Goal: Transaction & Acquisition: Purchase product/service

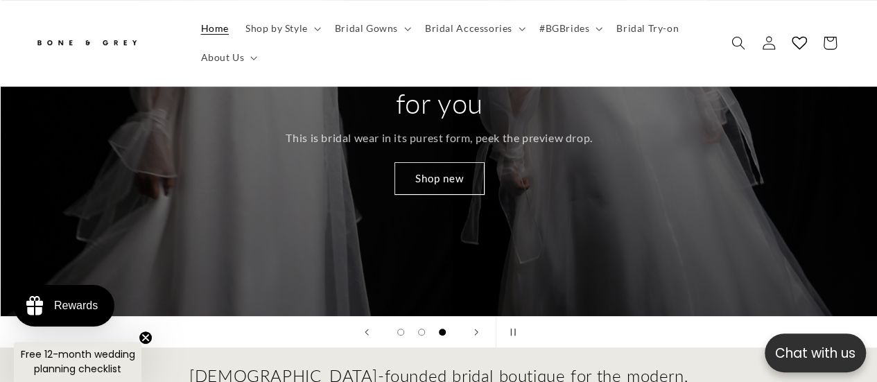
scroll to position [69, 0]
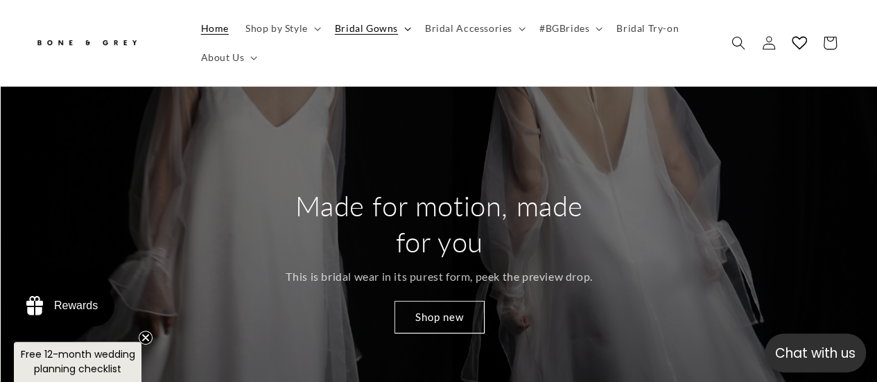
click at [395, 28] on span "Bridal Gowns" at bounding box center [366, 28] width 63 height 12
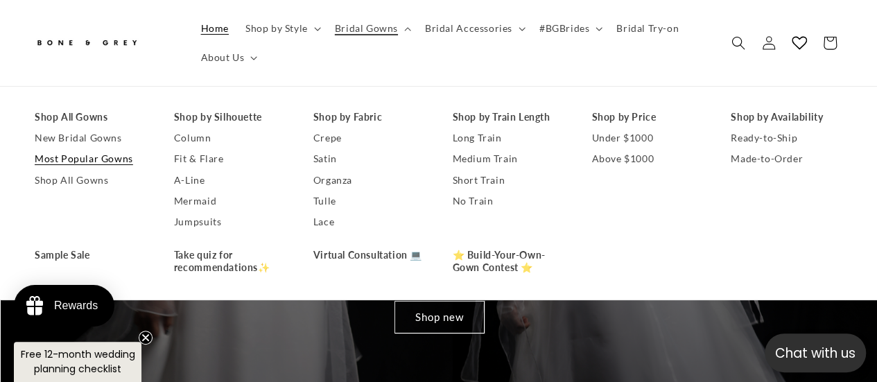
click at [104, 164] on link "Most Popular Gowns" at bounding box center [91, 159] width 112 height 21
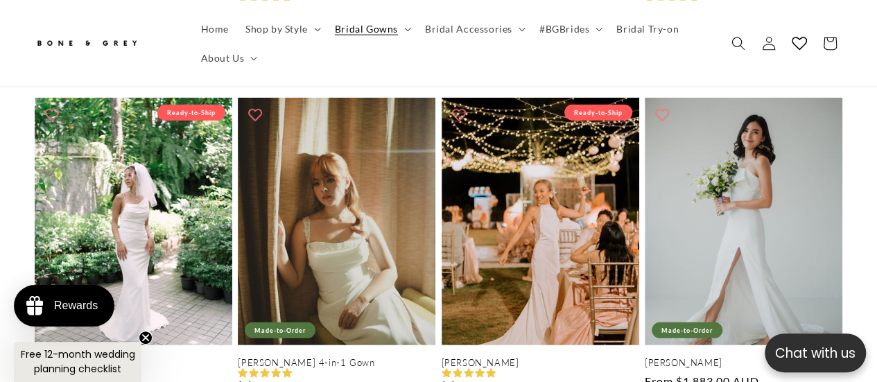
scroll to position [2150, 0]
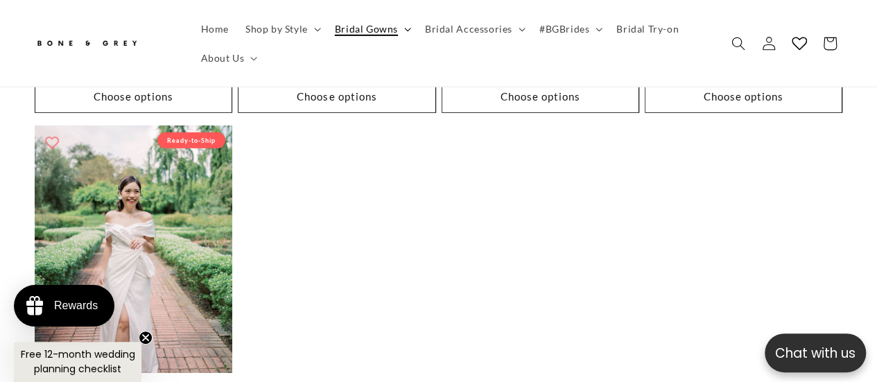
click at [399, 24] on summary "Bridal Gowns" at bounding box center [372, 28] width 90 height 29
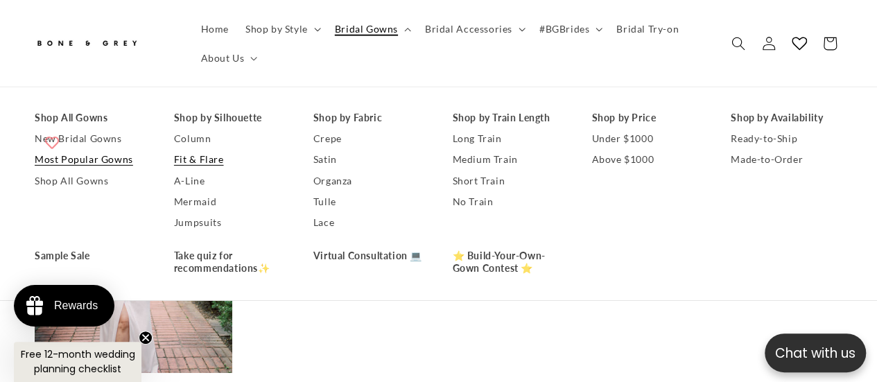
click at [217, 153] on link "Fit & Flare" at bounding box center [230, 159] width 112 height 21
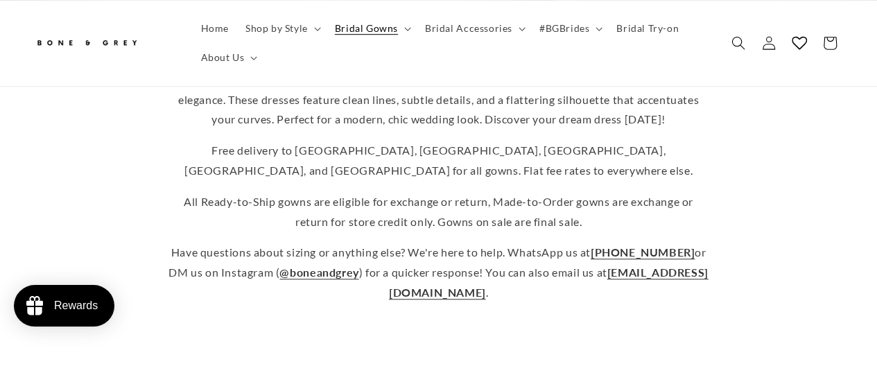
scroll to position [763, 0]
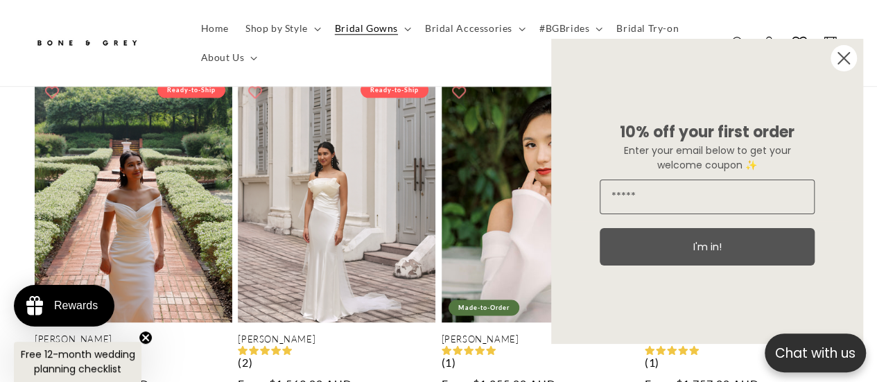
click at [843, 51] on circle "Close dialog" at bounding box center [844, 58] width 26 height 26
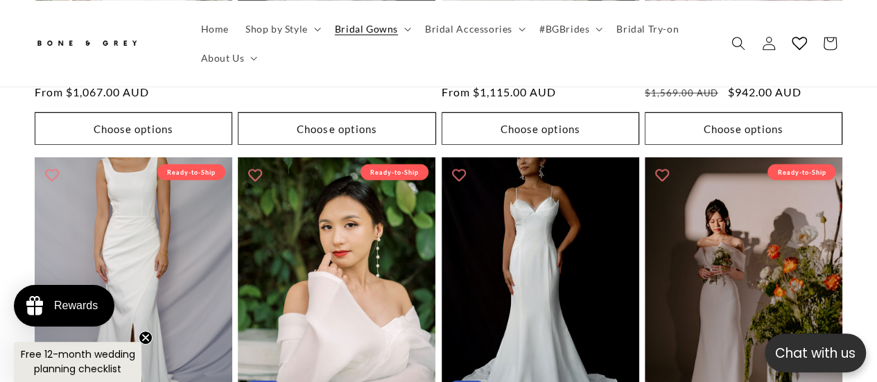
scroll to position [1942, 0]
